Goal: Information Seeking & Learning: Learn about a topic

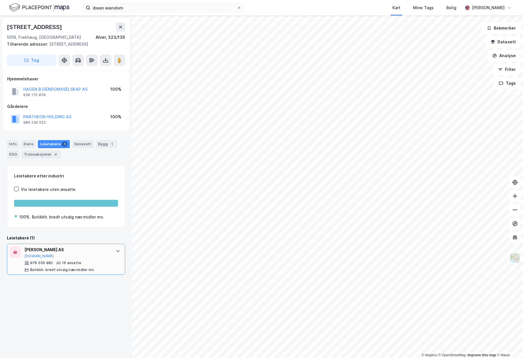
click at [81, 254] on div "[PERSON_NAME] AS [DOMAIN_NAME]" at bounding box center [67, 252] width 86 height 12
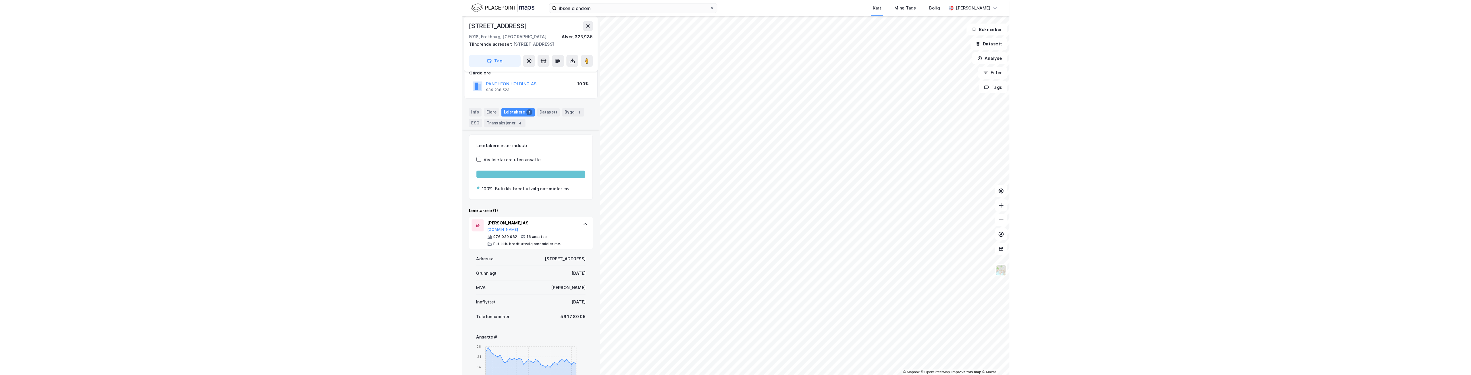
scroll to position [0, 0]
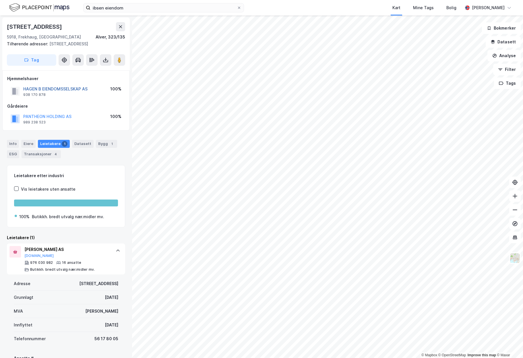
click at [0, 0] on button "HAGEN B EIENDOMSSELSKAP AS" at bounding box center [0, 0] width 0 height 0
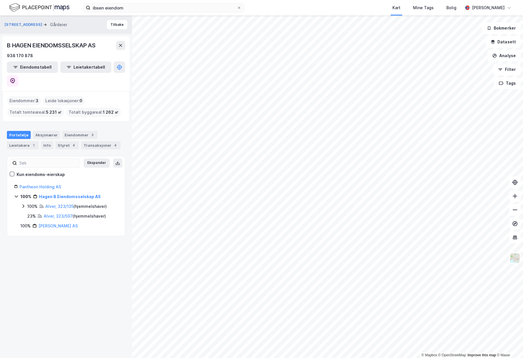
click at [45, 10] on img at bounding box center [39, 8] width 60 height 10
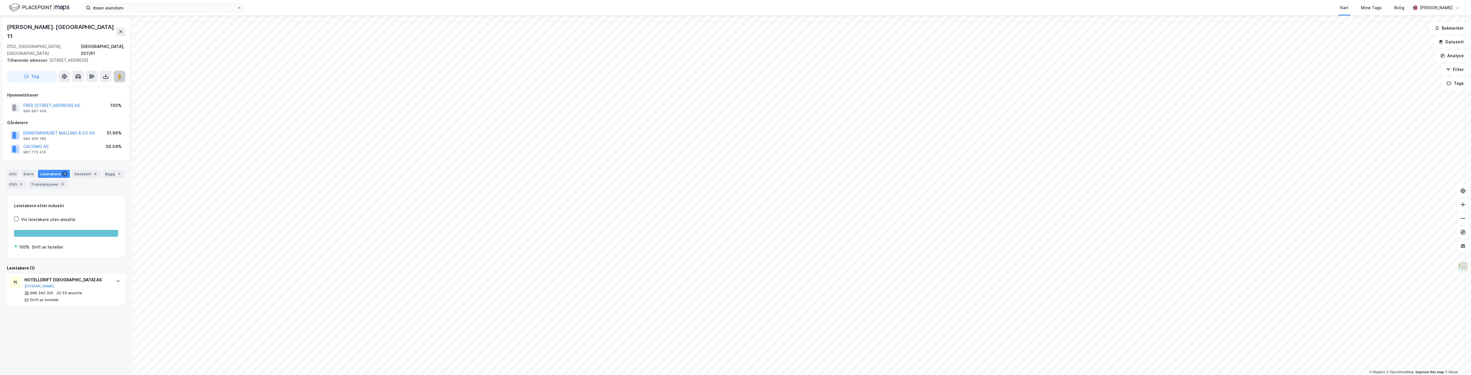
click at [124, 71] on button at bounding box center [119, 76] width 11 height 11
click at [121, 74] on image at bounding box center [119, 77] width 3 height 6
click at [86, 170] on div "Datasett 6" at bounding box center [86, 174] width 28 height 8
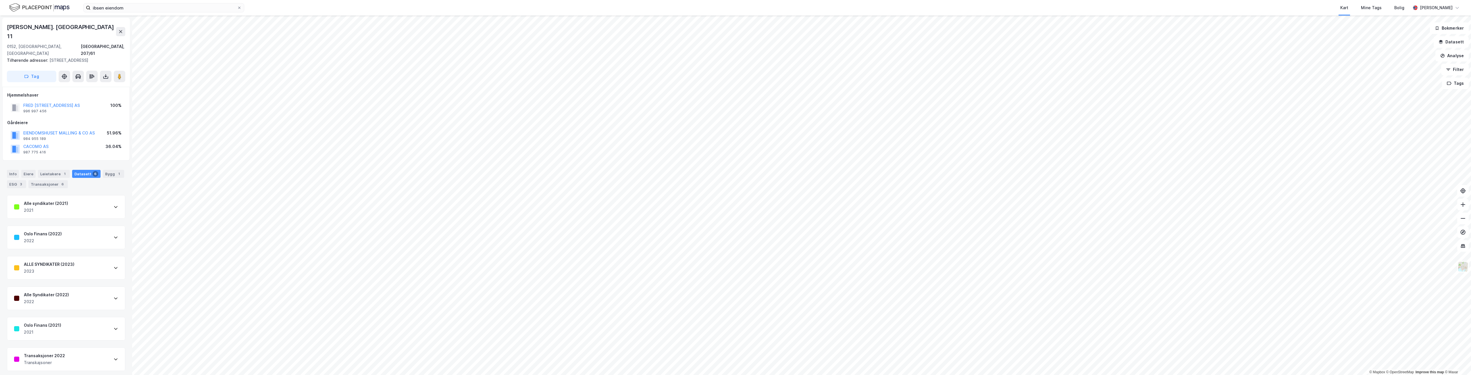
click at [80, 348] on div "Transaksjoner 2022 Transkajsoner" at bounding box center [66, 359] width 118 height 23
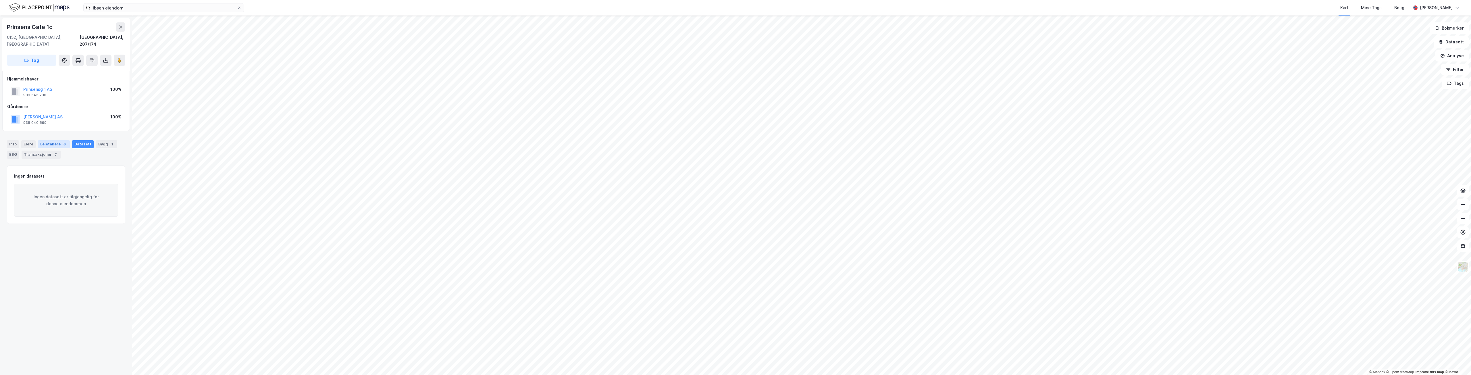
click at [46, 140] on div "Leietakere 6" at bounding box center [54, 144] width 32 height 8
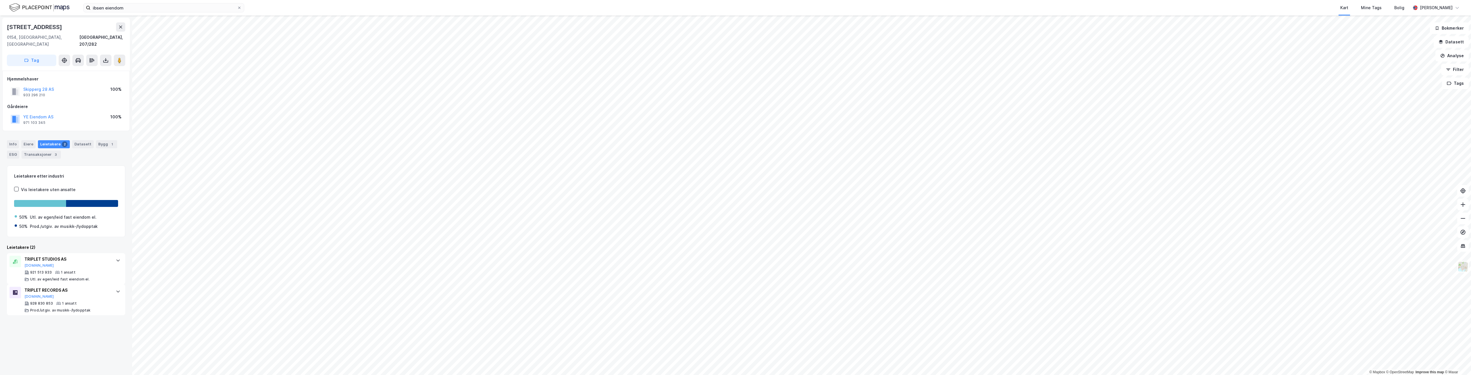
click at [113, 140] on div "Info Eiere Leietakere 2 Datasett Bygg 1 ESG Transaksjoner 3" at bounding box center [66, 149] width 118 height 18
drag, startPoint x: 109, startPoint y: 140, endPoint x: 111, endPoint y: 145, distance: 5.1
click at [111, 145] on div "Info Eiere Leietakere 2 Datasett Bygg 1 ESG Transaksjoner 3" at bounding box center [66, 149] width 118 height 18
click at [102, 140] on div "Bygg 1" at bounding box center [106, 144] width 21 height 8
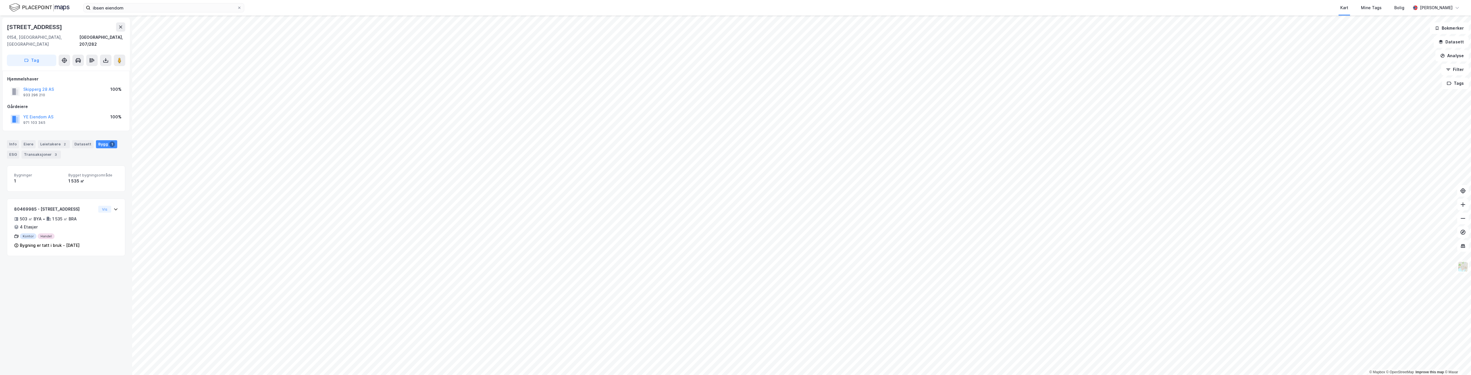
click at [69, 141] on div "Info Eiere Leietakere 2 Datasett Bygg 1 ESG Transaksjoner 3" at bounding box center [66, 149] width 118 height 18
click at [75, 140] on div "Datasett" at bounding box center [83, 144] width 22 height 8
click at [55, 140] on div "Leietakere 2" at bounding box center [54, 144] width 32 height 8
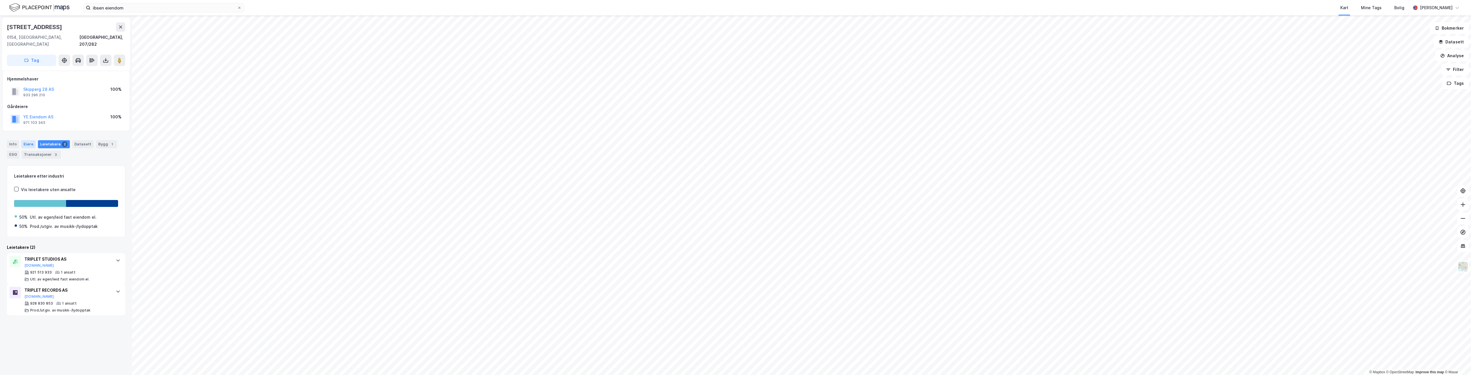
click at [21, 140] on div "Eiere" at bounding box center [28, 144] width 14 height 8
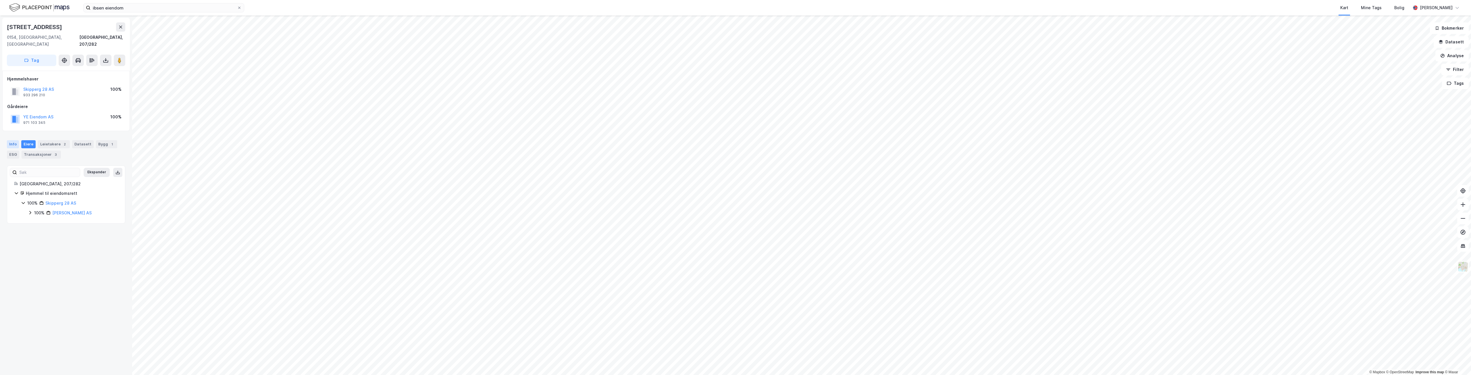
click at [14, 140] on div "Info" at bounding box center [13, 144] width 12 height 8
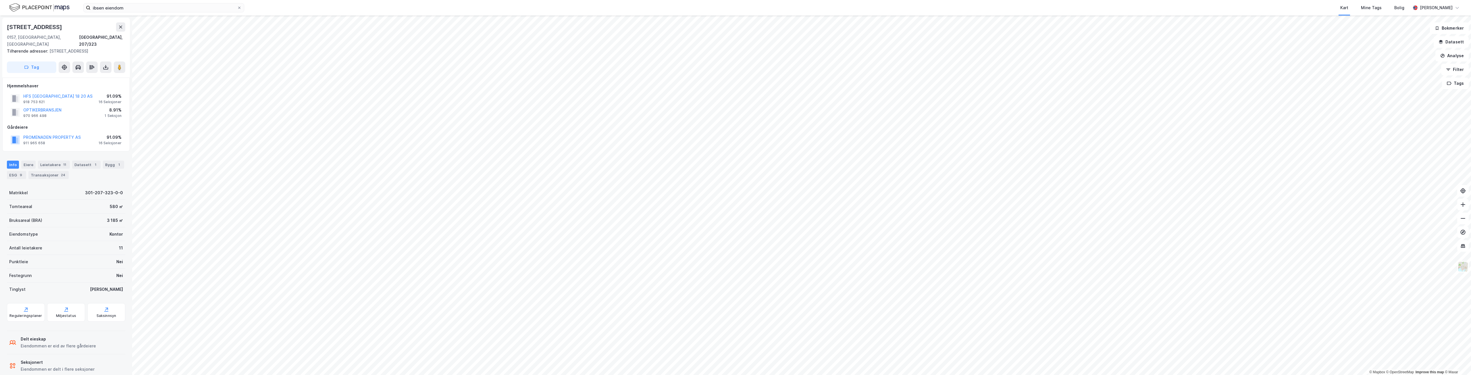
scroll to position [5, 0]
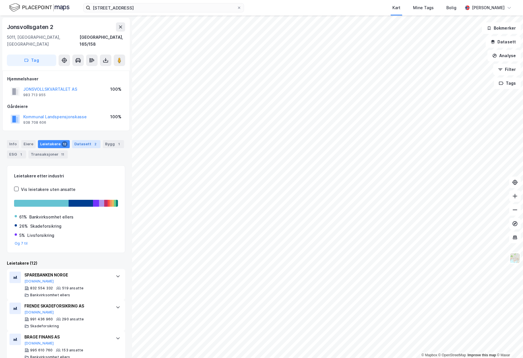
click at [93, 141] on div "2" at bounding box center [96, 144] width 6 height 6
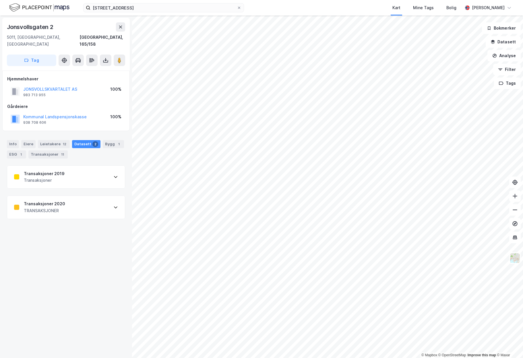
click at [88, 176] on div "Transaksjoner 2019 Transaksjoner" at bounding box center [66, 177] width 118 height 23
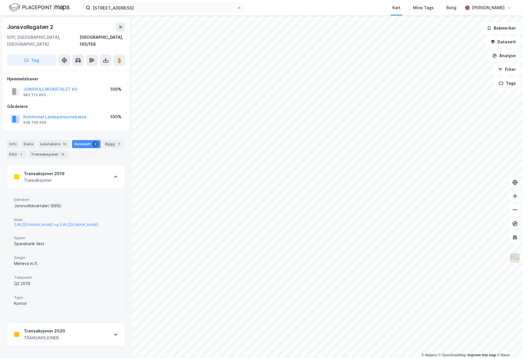
scroll to position [3, 0]
click at [112, 188] on div "Eiendom Jonsvollskvartalet (66%) Kilde [URL][DOMAIN_NAME] og [URL][DOMAIN_NAME]…" at bounding box center [66, 251] width 118 height 127
click at [109, 177] on div "Transaksjoner 2019 Transaksjoner" at bounding box center [66, 177] width 118 height 23
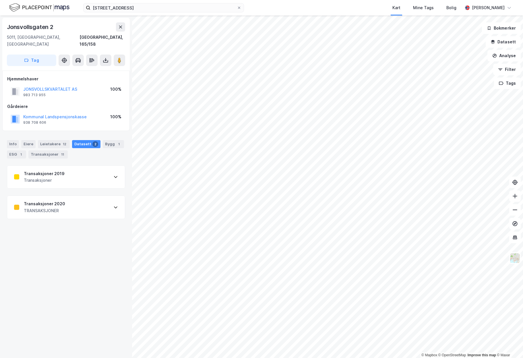
scroll to position [0, 0]
click at [109, 199] on div "Transaksjoner 2020 TRANSAKSJONER" at bounding box center [66, 207] width 118 height 23
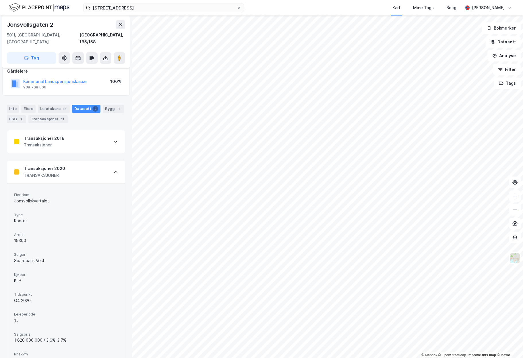
scroll to position [73, 0]
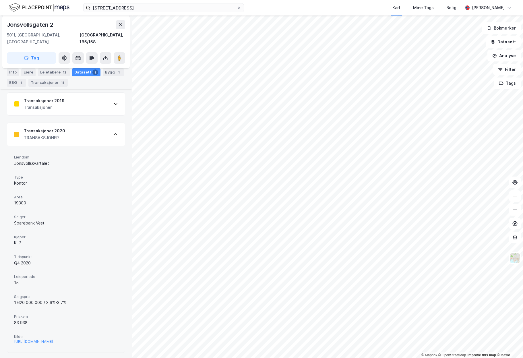
click at [98, 125] on div "Transaksjoner 2020 TRANSAKSJONER" at bounding box center [66, 134] width 118 height 23
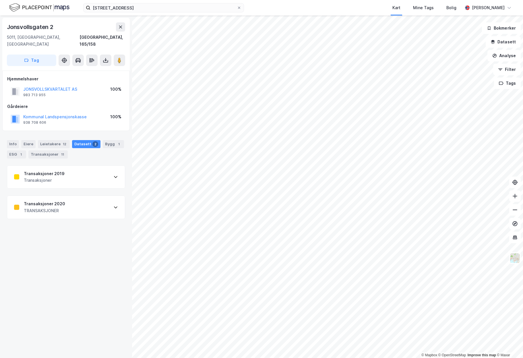
click at [107, 173] on div "Transaksjoner 2019 Transaksjoner" at bounding box center [66, 177] width 118 height 23
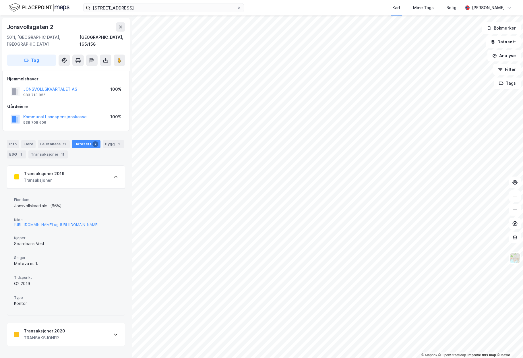
click at [107, 173] on div "Transaksjoner 2019 Transaksjoner" at bounding box center [66, 177] width 118 height 23
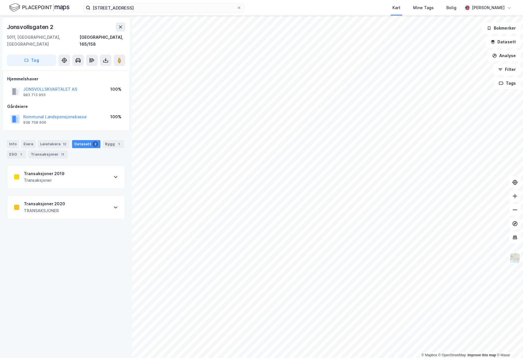
click at [105, 215] on div "[STREET_ADDRESS], 165/158 Tag Hjemmelshaver JONSVOLLSKVARTALET AS 983 713 955 1…" at bounding box center [66, 187] width 132 height 343
click at [105, 203] on div "Transaksjoner 2020 TRANSAKSJONER" at bounding box center [66, 207] width 118 height 23
click at [104, 174] on div "Transaksjoner 2019 Transaksjoner" at bounding box center [66, 177] width 118 height 23
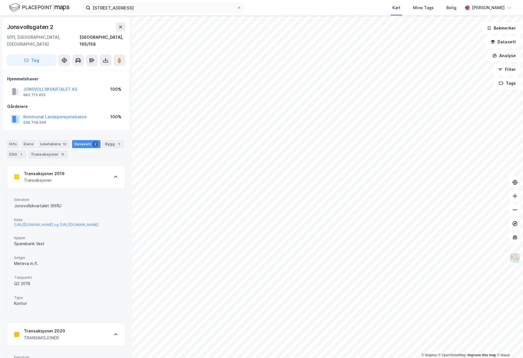
click at [104, 177] on div "Transaksjoner 2019 Transaksjoner" at bounding box center [66, 177] width 118 height 23
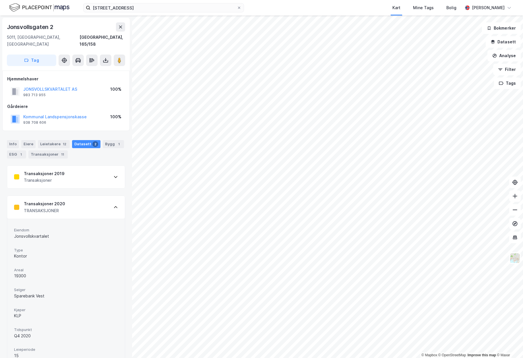
click at [101, 198] on div "Transaksjoner 2020 TRANSAKSJONER" at bounding box center [66, 207] width 118 height 23
click at [107, 204] on div "Transaksjoner 2020 TRANSAKSJONER" at bounding box center [66, 207] width 118 height 23
click at [110, 174] on div "Transaksjoner 2019 Transaksjoner" at bounding box center [66, 177] width 118 height 23
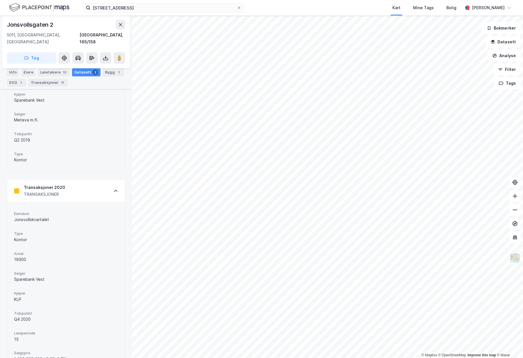
scroll to position [29, 0]
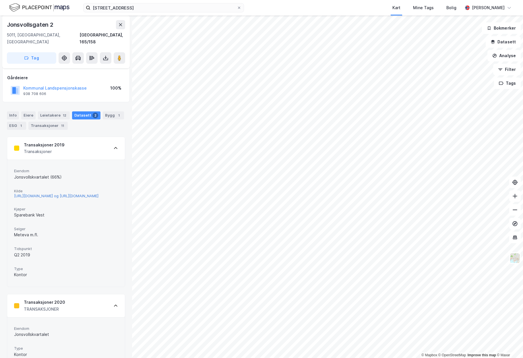
click at [77, 195] on div "[URL][DOMAIN_NAME] og [URL][DOMAIN_NAME]" at bounding box center [56, 196] width 84 height 5
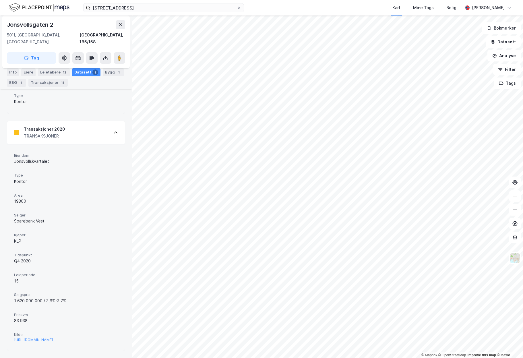
click at [78, 130] on div "Transaksjoner 2020 TRANSAKSJONER" at bounding box center [66, 132] width 118 height 23
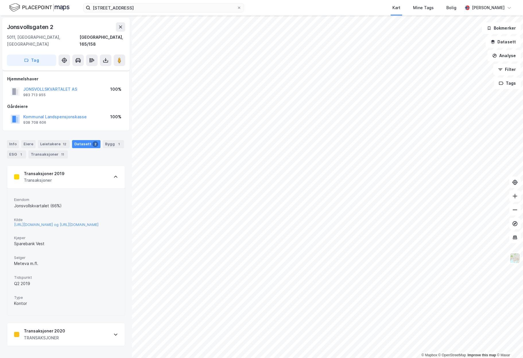
scroll to position [3, 0]
click at [82, 175] on div "Transaksjoner 2019 Transaksjoner" at bounding box center [66, 177] width 118 height 23
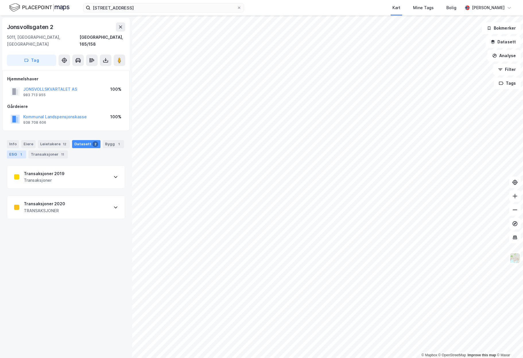
click at [20, 152] on div "1" at bounding box center [21, 155] width 6 height 6
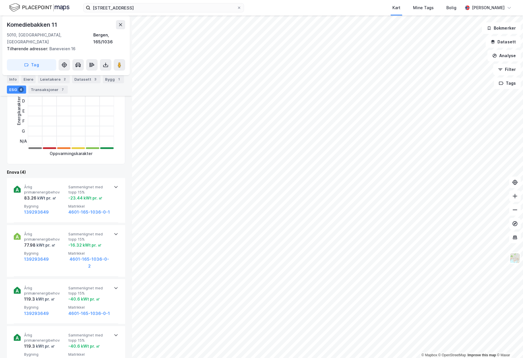
scroll to position [3, 0]
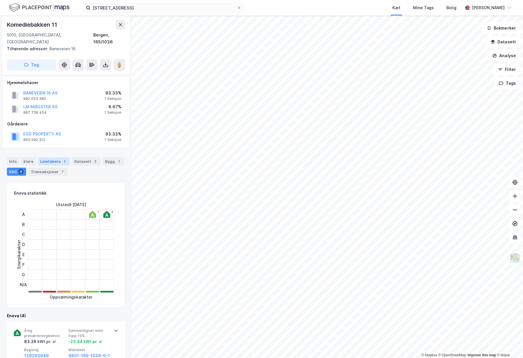
click at [49, 157] on div "Leietakere 2" at bounding box center [54, 161] width 32 height 8
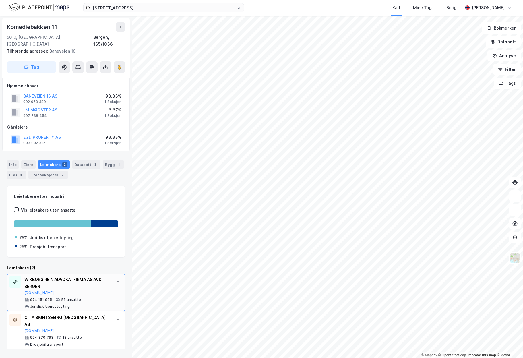
click at [83, 276] on div "WIKBORG REIN ADVOKATFIRMA AS AVD BERGEN" at bounding box center [67, 283] width 86 height 14
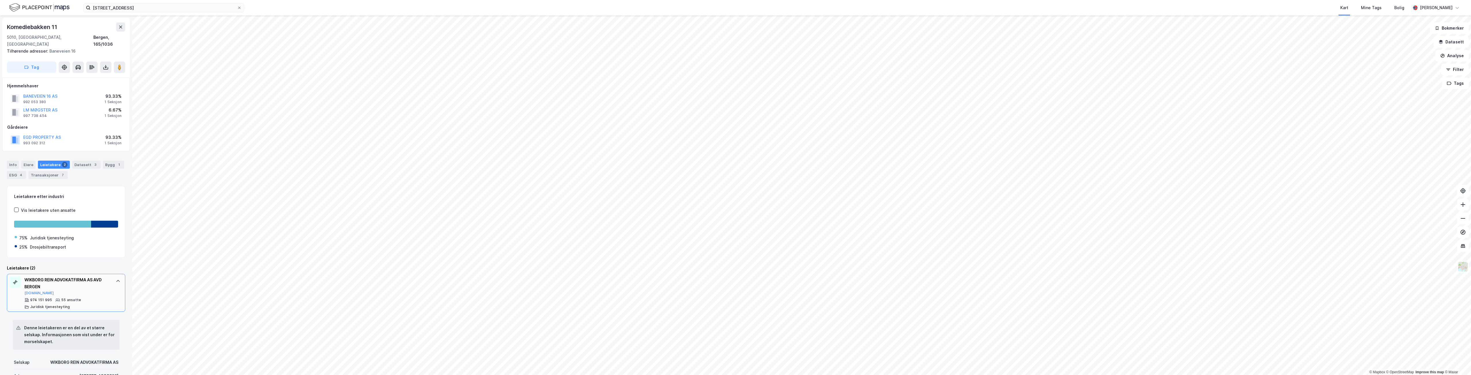
click at [100, 274] on div "WIKBORG REIN ADVOKATFIRMA AS AVD BERGEN [DOMAIN_NAME] 974 151 995 55 ansatte Ju…" at bounding box center [66, 293] width 118 height 38
click at [8, 161] on div "Info" at bounding box center [13, 165] width 12 height 8
